Goal: Task Accomplishment & Management: Use online tool/utility

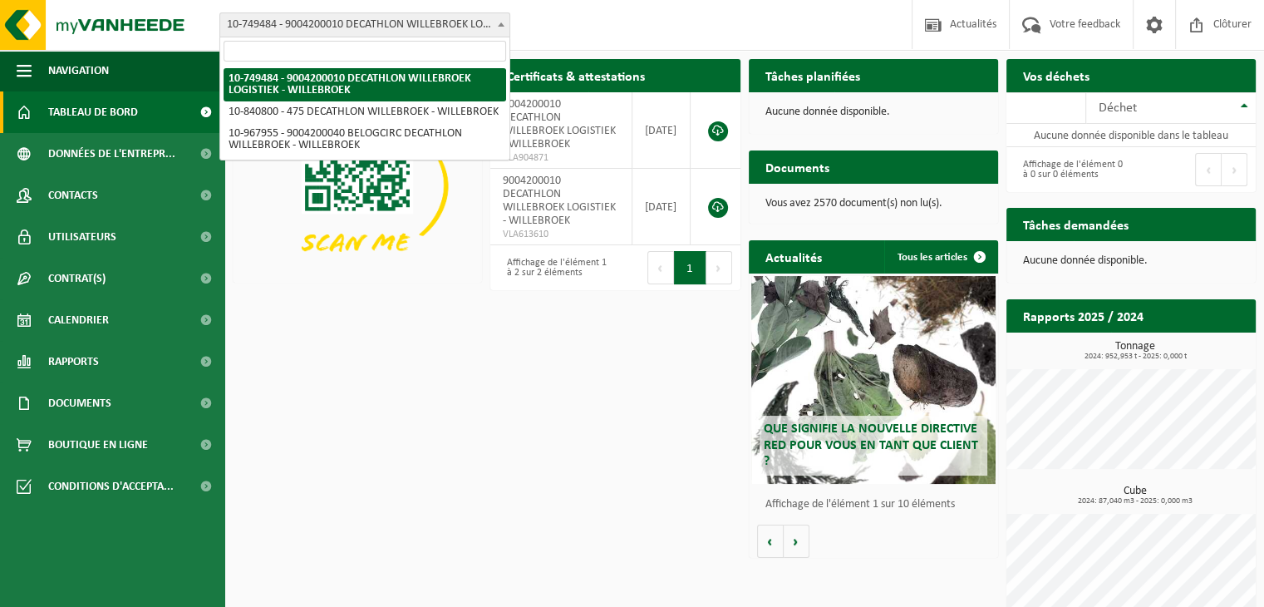
click at [454, 26] on span "10-749484 - 9004200010 DECATHLON WILLEBROEK LOGISTIEK - WILLEBROEK" at bounding box center [364, 24] width 289 height 23
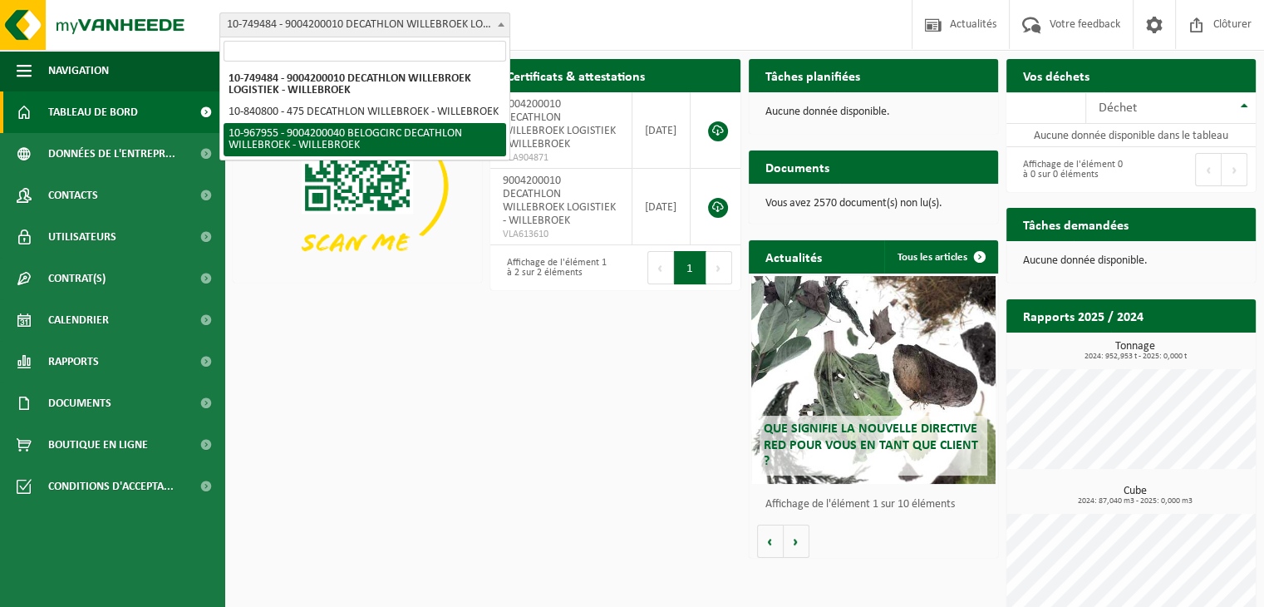
select select "154029"
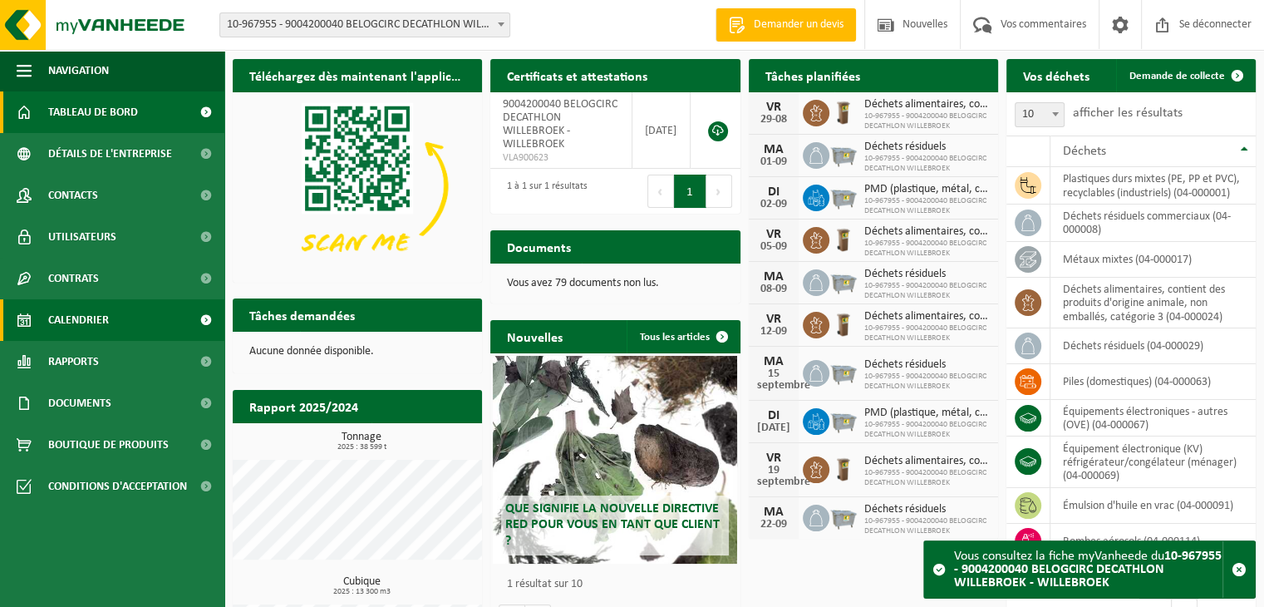
click at [81, 327] on font "Calendrier" at bounding box center [78, 320] width 61 height 12
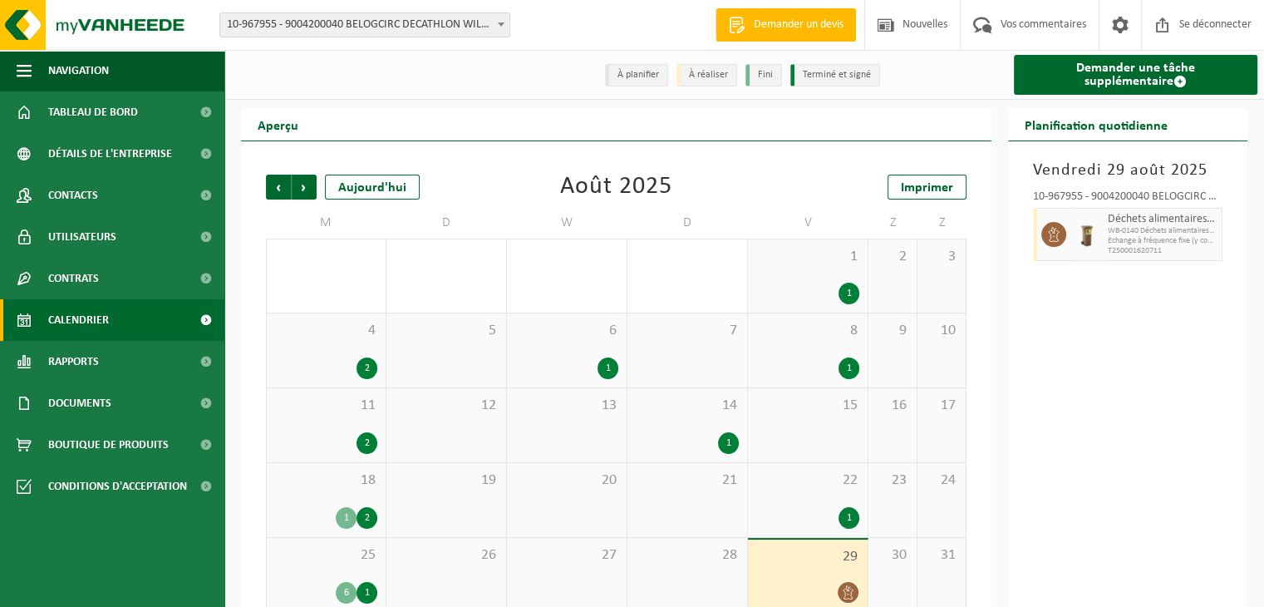
scroll to position [26, 0]
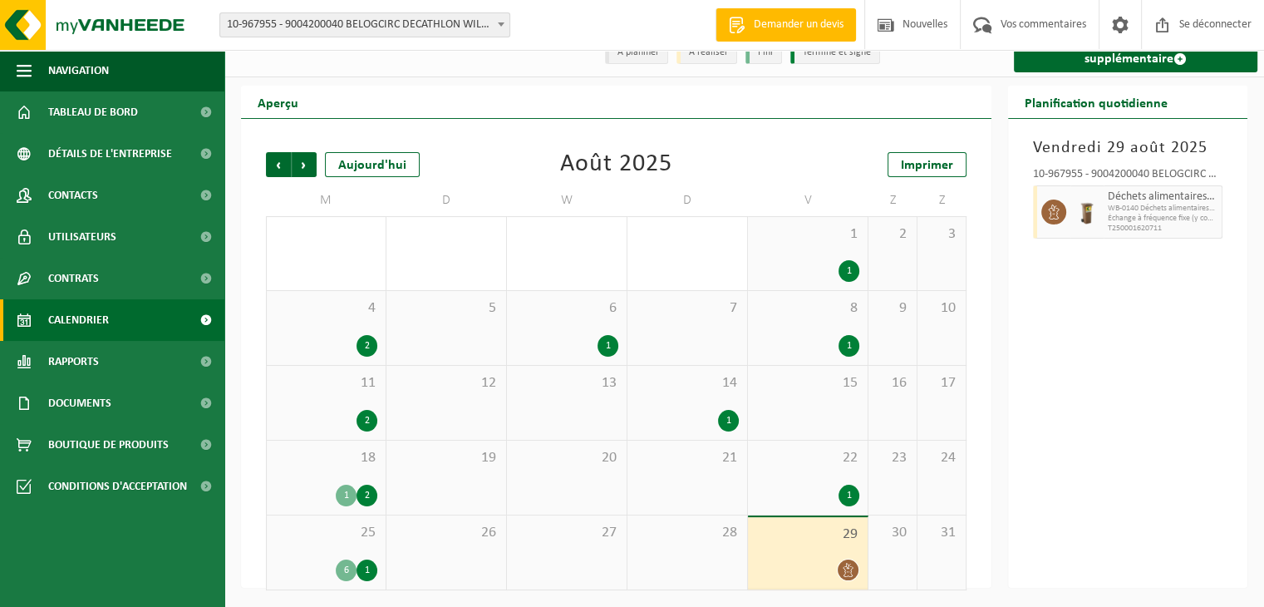
click at [236, 145] on div "Aperçu Précédent Suivant Aujourd'hui Août 2025 Imprimer M D W D V Z Z 28 2 29 3…" at bounding box center [616, 337] width 767 height 502
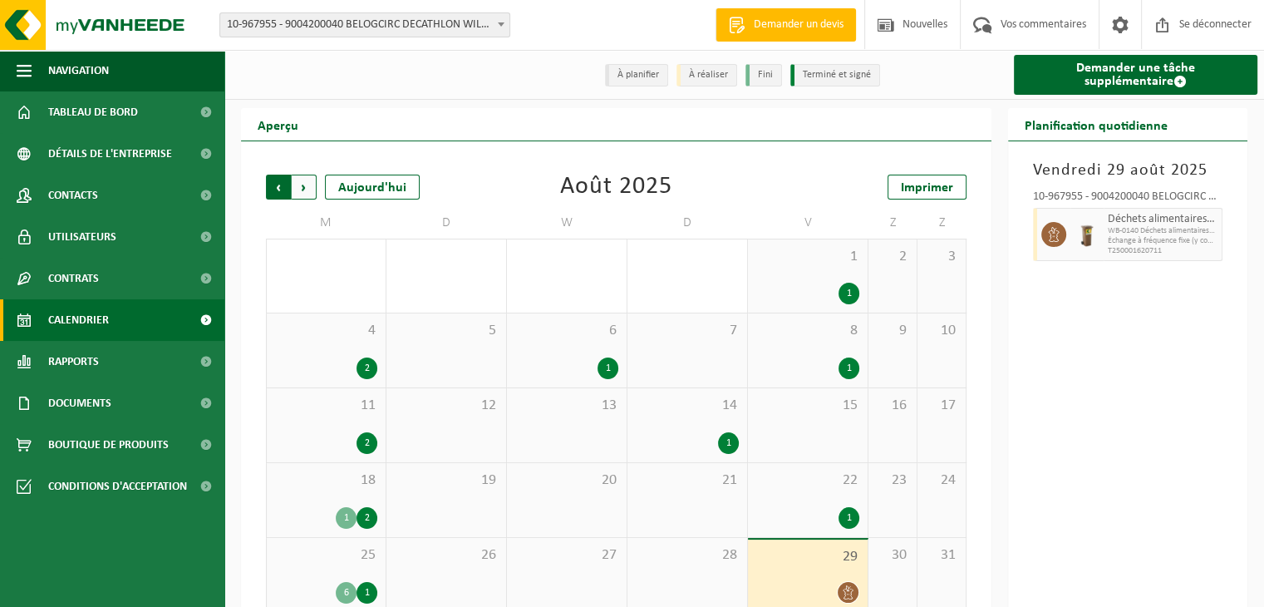
click at [305, 185] on span "Suivant" at bounding box center [304, 187] width 25 height 25
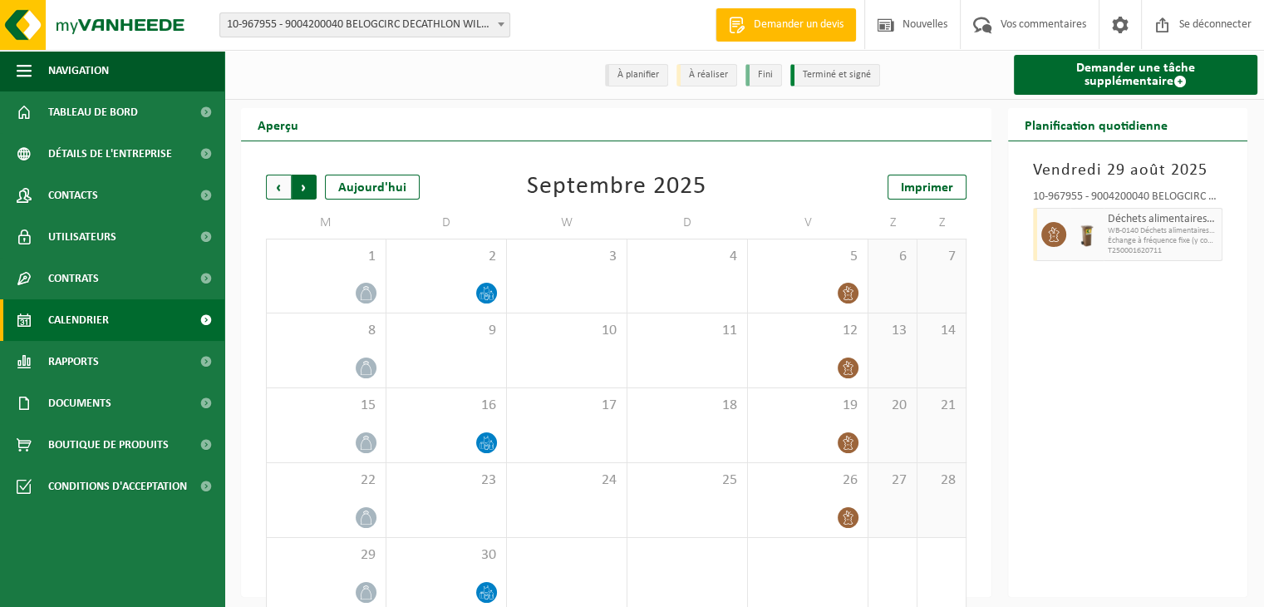
click at [277, 185] on span "Précédent" at bounding box center [278, 187] width 25 height 25
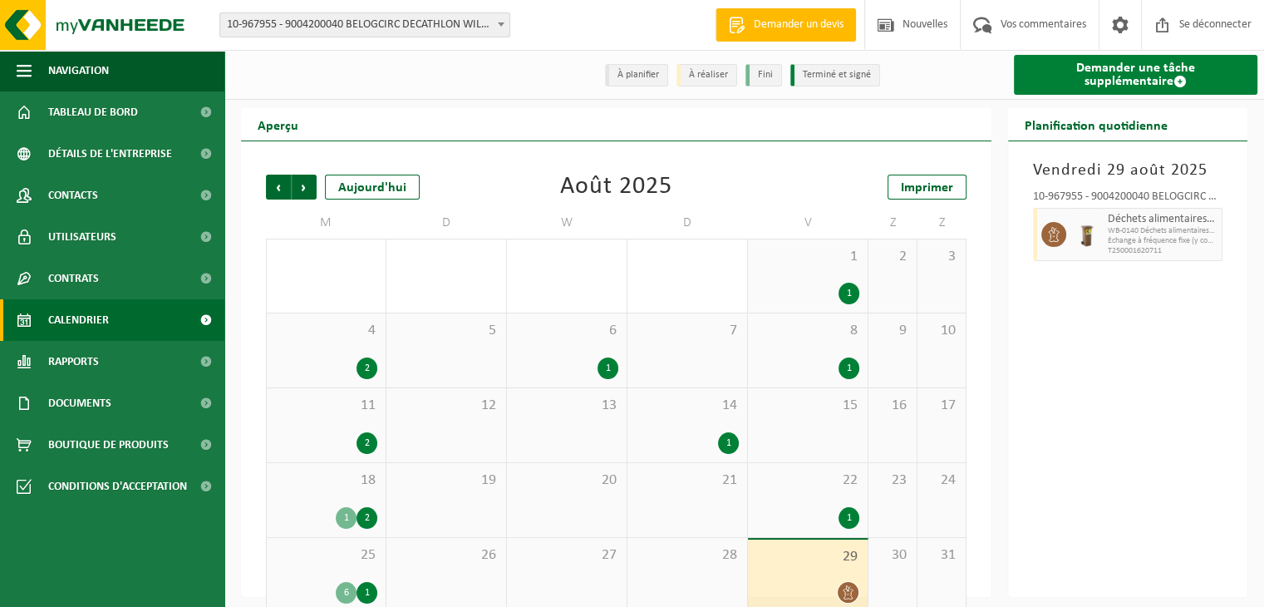
click at [1131, 76] on font "Demander une tâche supplémentaire" at bounding box center [1135, 75] width 119 height 27
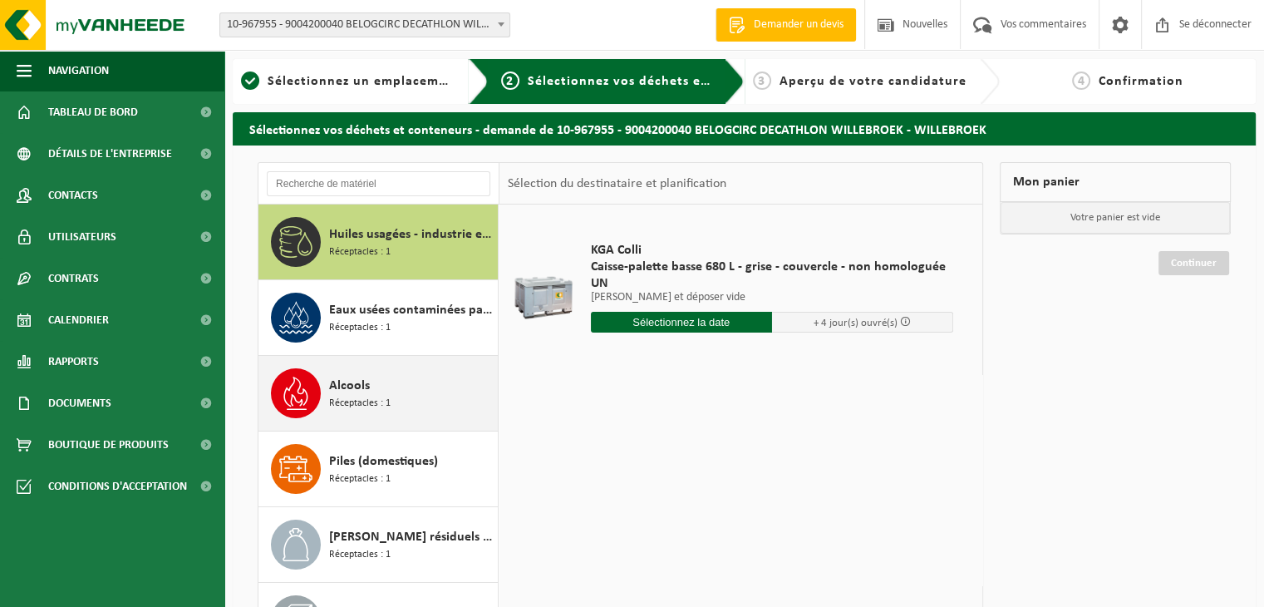
click at [427, 361] on div "Alcools Réceptacles : 1" at bounding box center [378, 393] width 240 height 75
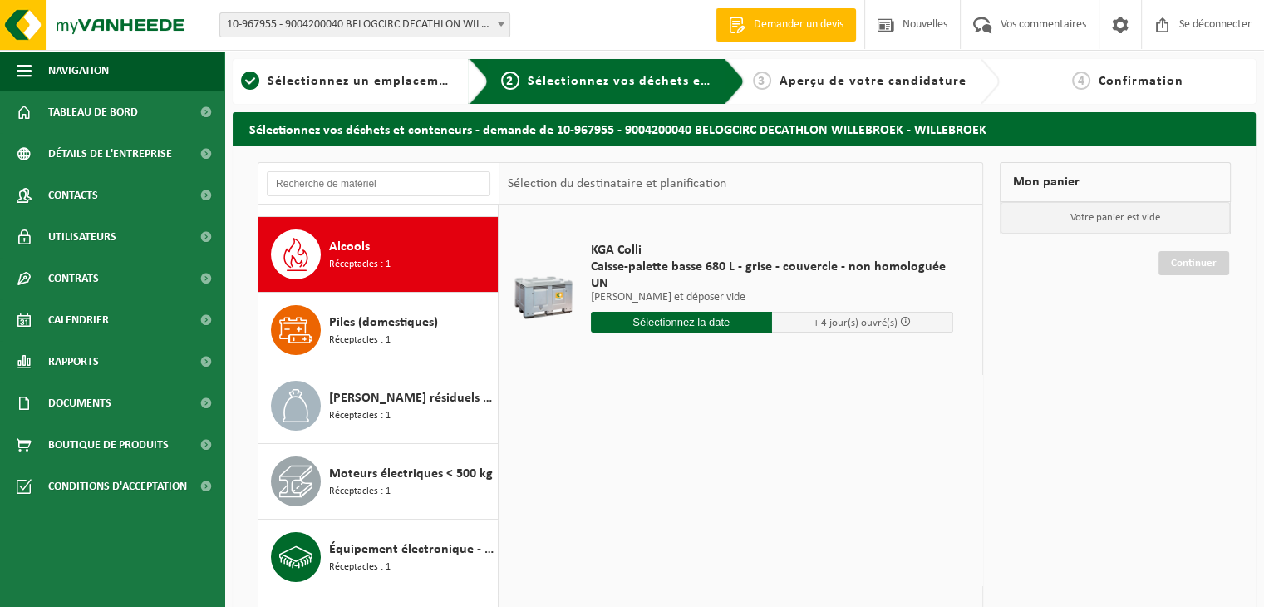
scroll to position [150, 0]
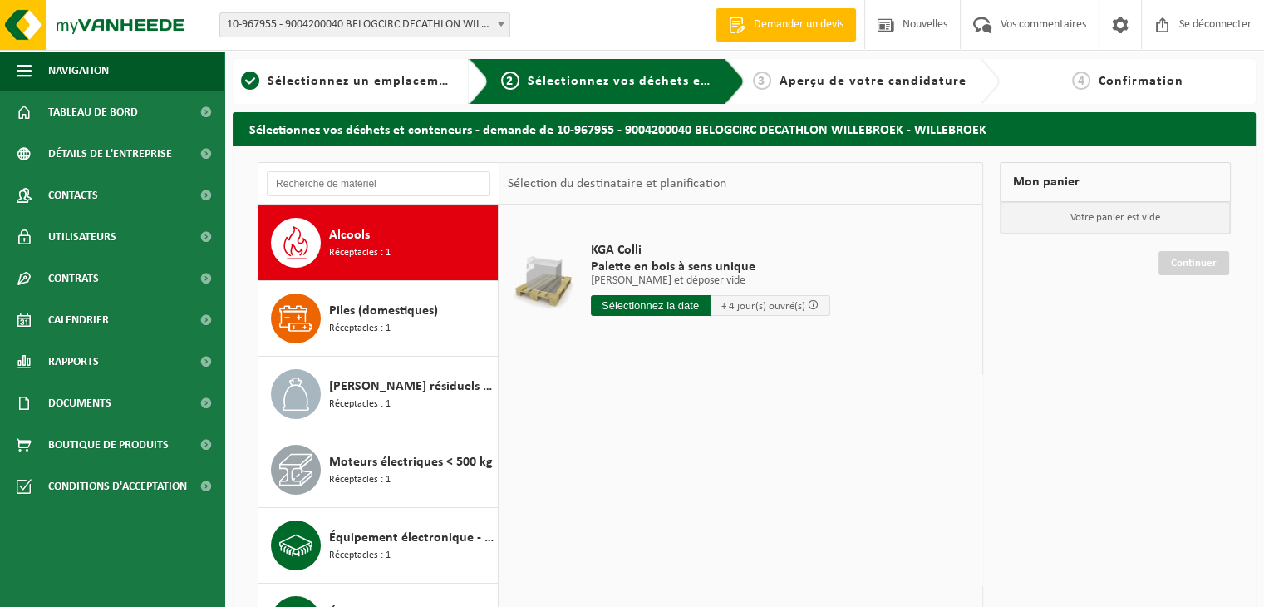
click at [647, 300] on input "text" at bounding box center [651, 305] width 120 height 21
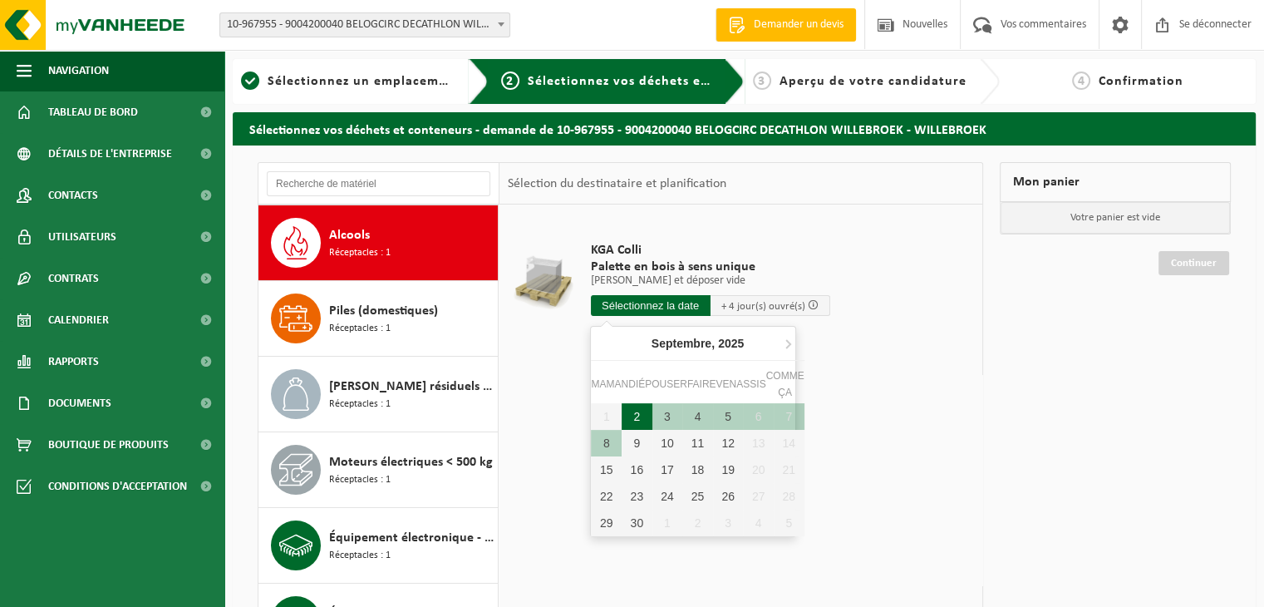
click at [638, 415] on font "2" at bounding box center [636, 416] width 7 height 13
type input "Van 2025-09-02"
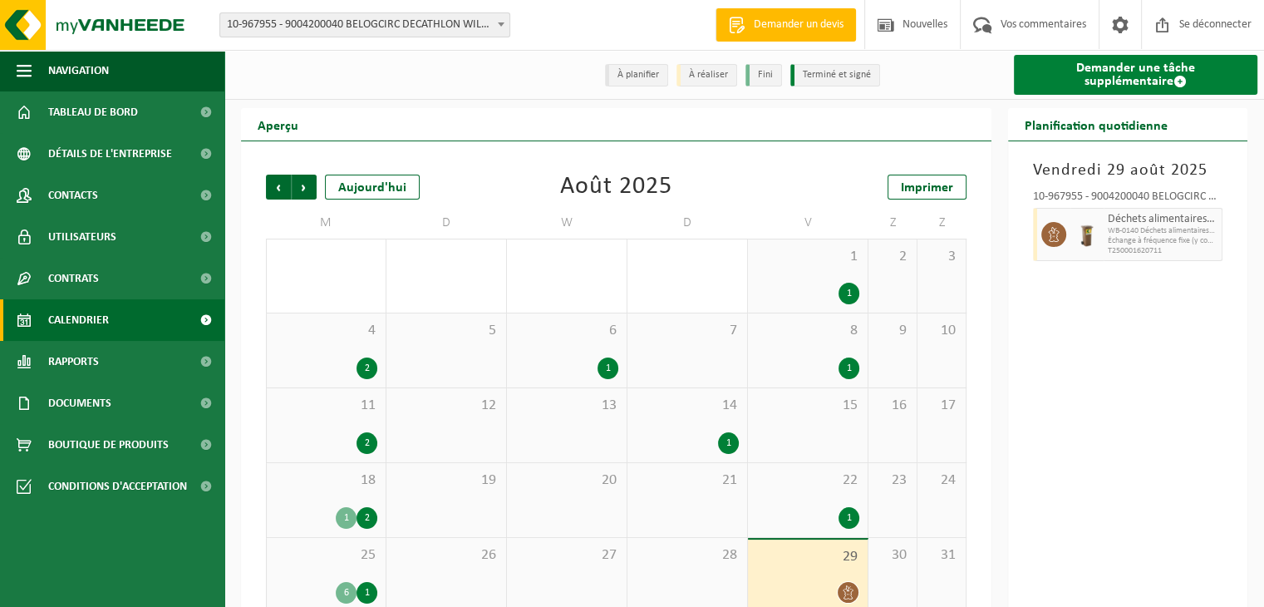
click at [1146, 92] on link "Demander une tâche supplémentaire" at bounding box center [1136, 75] width 244 height 40
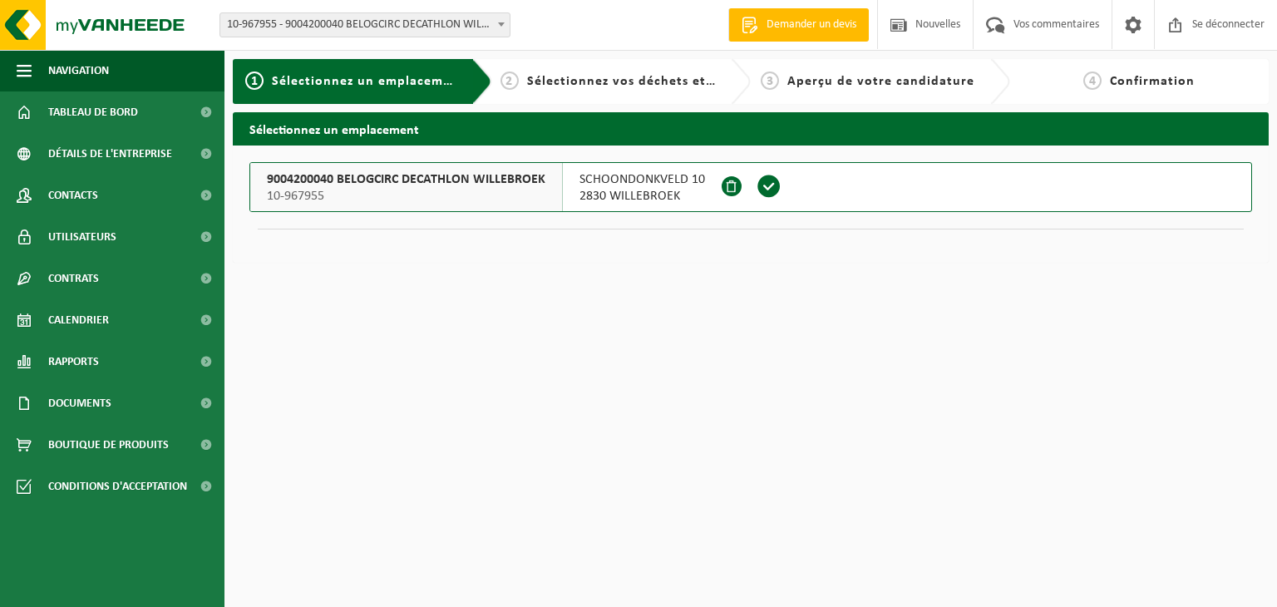
click at [675, 190] on font "2830 WILLEBROEK" at bounding box center [629, 196] width 101 height 13
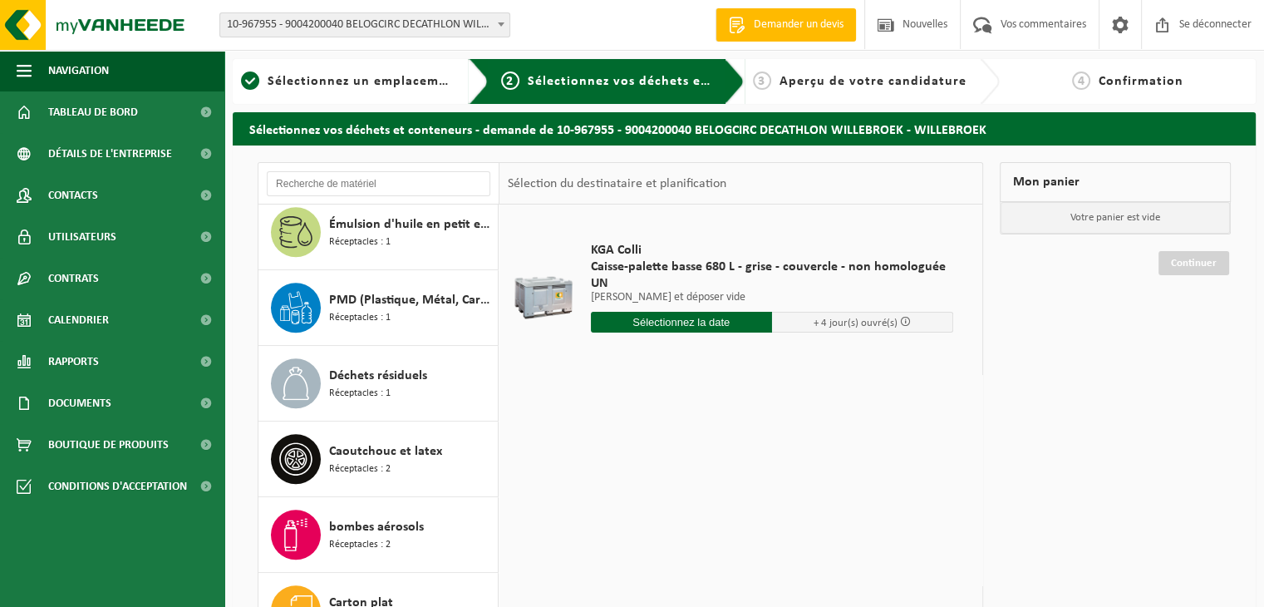
scroll to position [1085, 0]
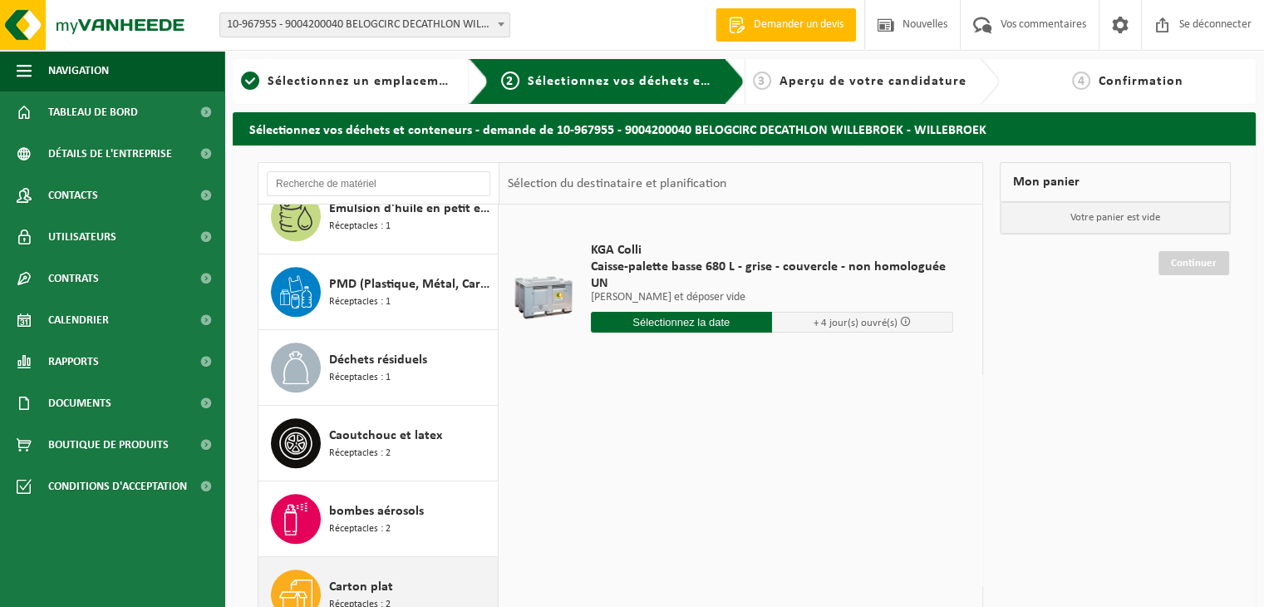
click at [398, 569] on div "Carton plat Réceptacles : 2" at bounding box center [411, 594] width 165 height 50
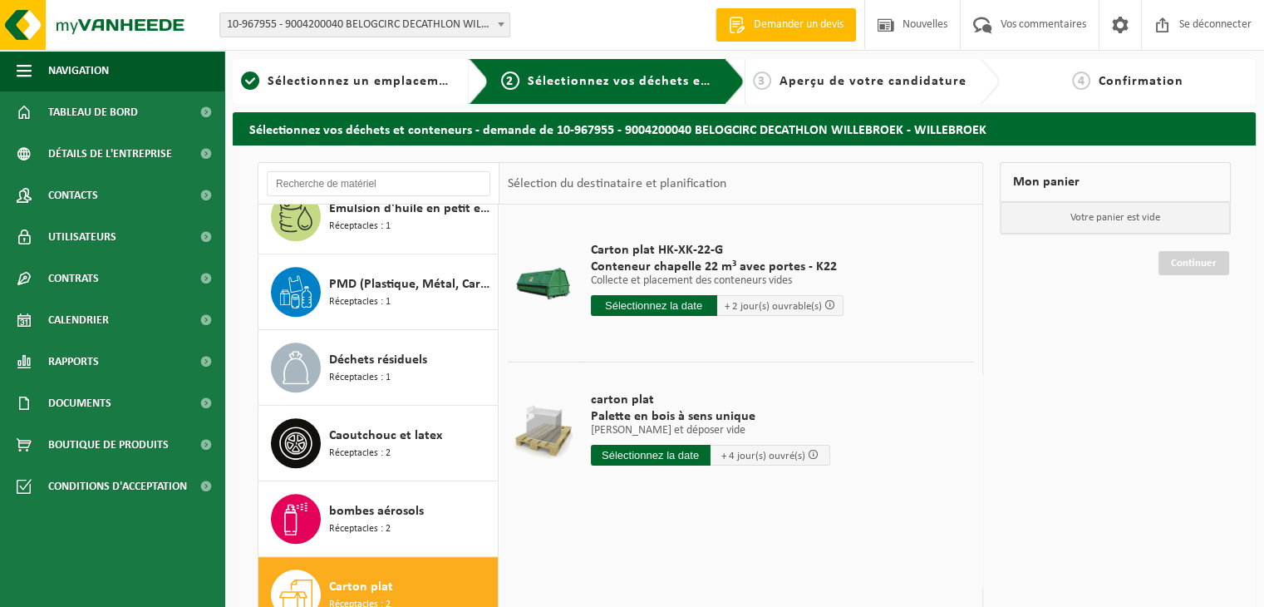
click at [651, 313] on input "text" at bounding box center [654, 305] width 126 height 21
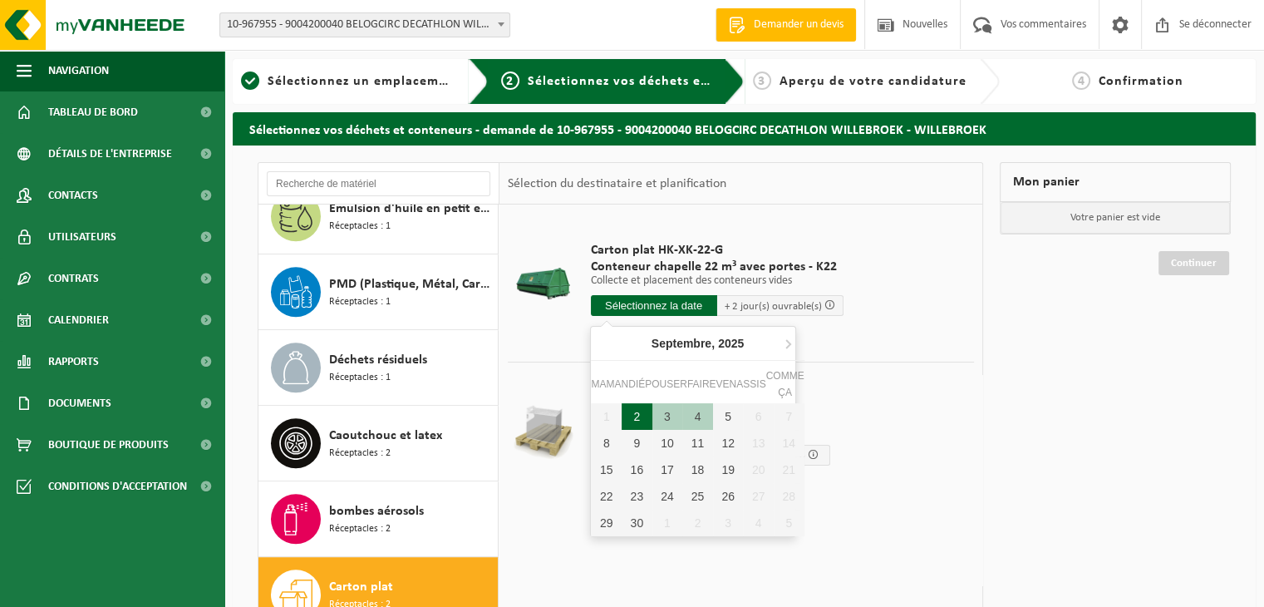
click at [638, 423] on div "2" at bounding box center [637, 416] width 31 height 27
type input "Van 2025-09-02"
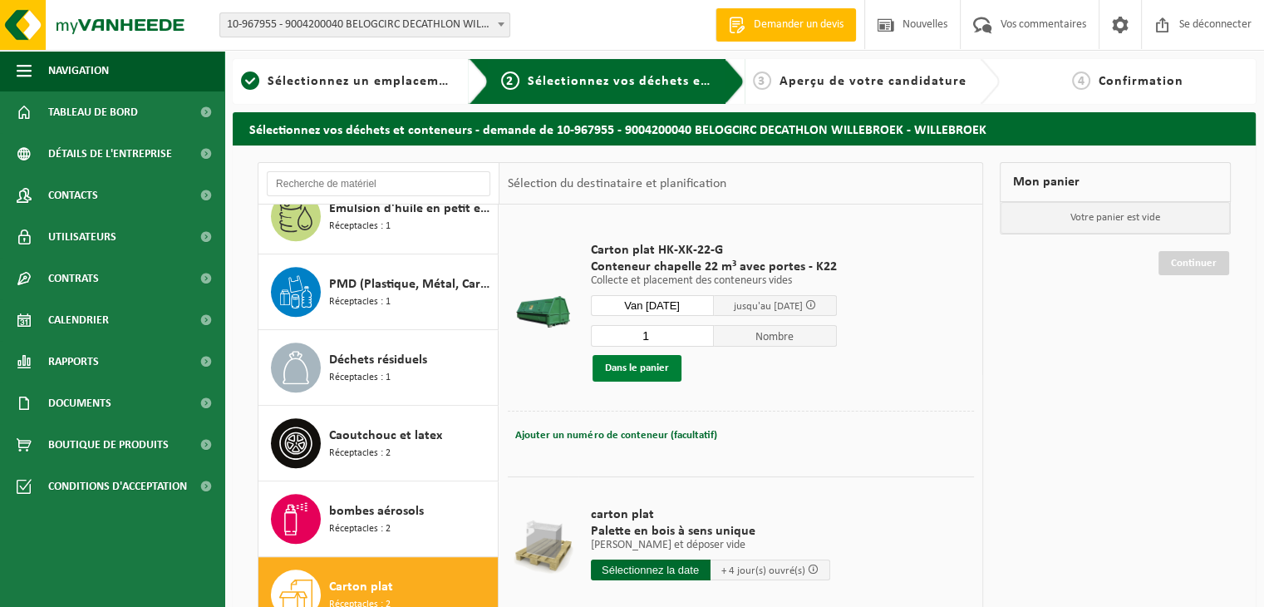
click at [647, 367] on font "Dans le panier" at bounding box center [637, 367] width 64 height 11
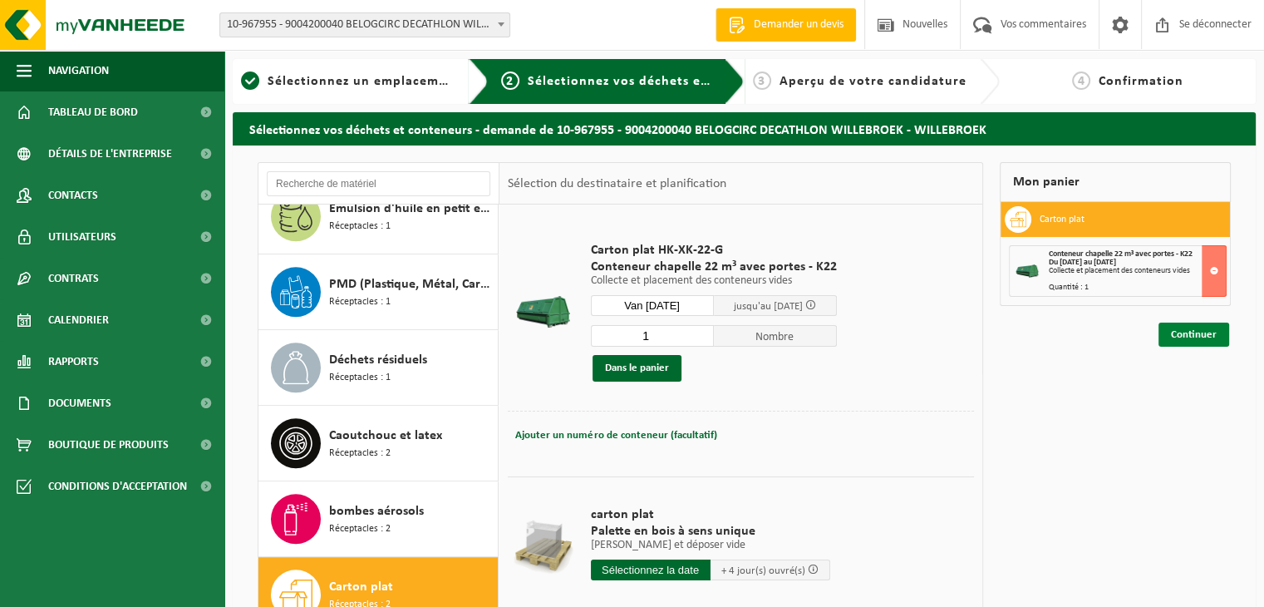
click at [1176, 329] on font "Continuer" at bounding box center [1194, 334] width 46 height 11
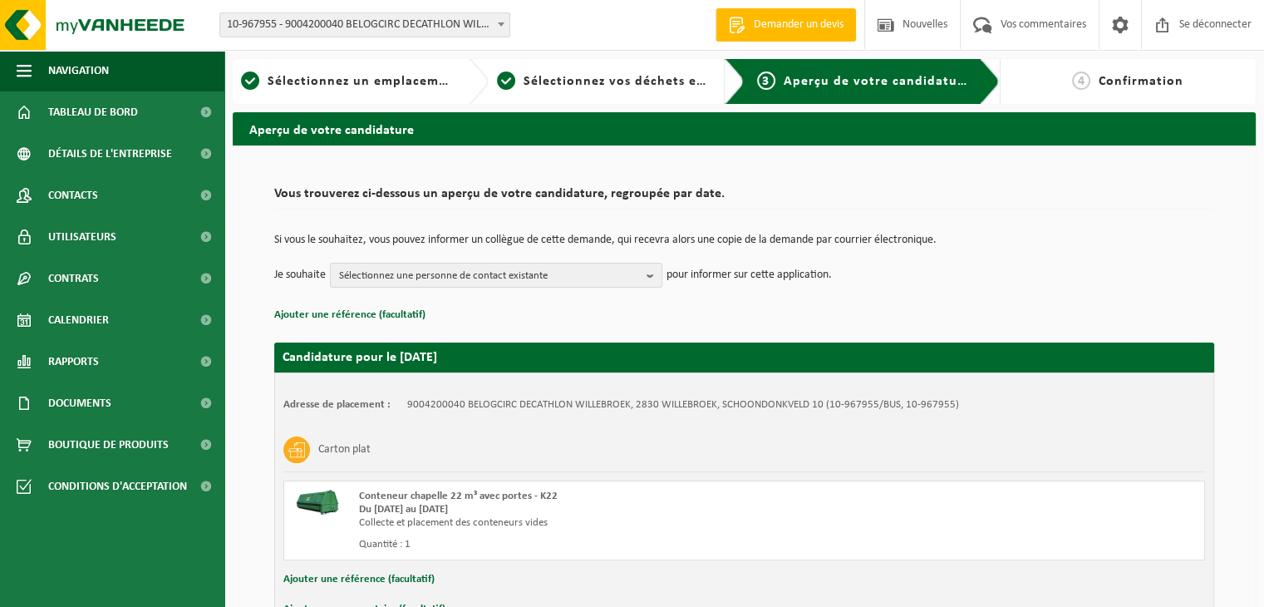
scroll to position [106, 0]
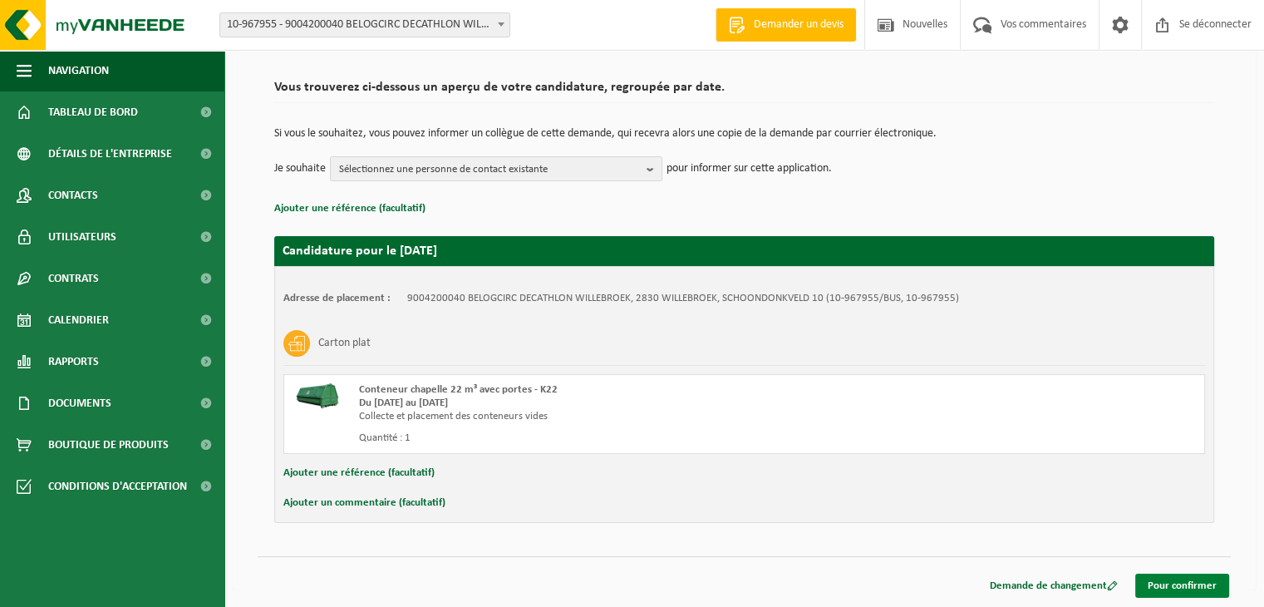
click at [1163, 584] on font "Pour confirmer" at bounding box center [1182, 585] width 69 height 11
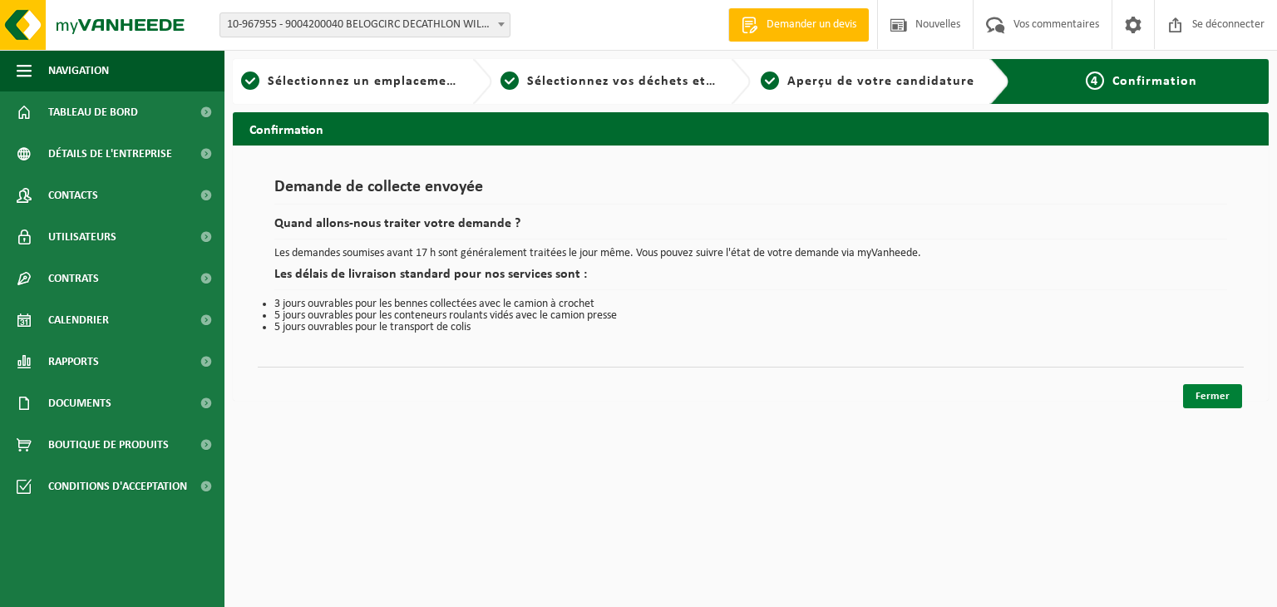
click at [1205, 406] on link "Fermer" at bounding box center [1212, 396] width 59 height 24
